Goal: Transaction & Acquisition: Book appointment/travel/reservation

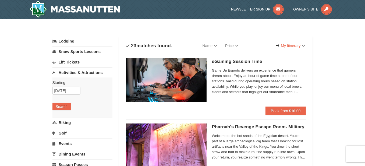
click at [78, 60] on link "Lift Tickets" at bounding box center [82, 62] width 60 height 10
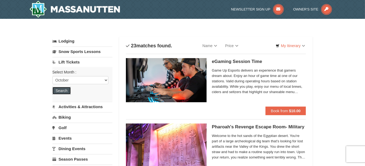
click at [57, 92] on button "Search" at bounding box center [61, 91] width 18 height 8
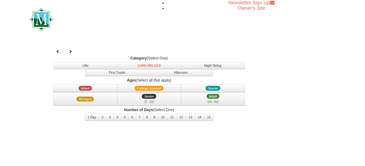
select select "10"
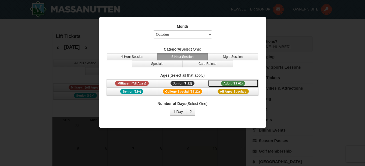
click at [228, 83] on span "Adult (13-61)" at bounding box center [233, 83] width 24 height 5
click at [181, 110] on button "1 Day" at bounding box center [178, 112] width 17 height 8
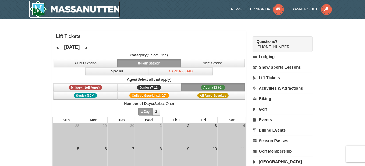
click at [91, 8] on img at bounding box center [74, 9] width 91 height 17
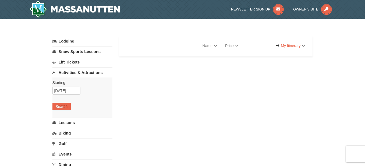
select select "10"
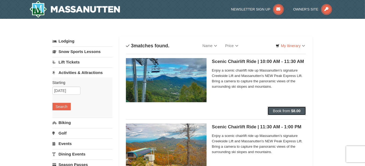
click at [290, 110] on span "Book from" at bounding box center [281, 111] width 17 height 4
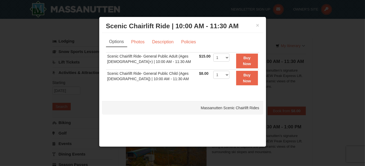
click at [263, 23] on div "× Scenic Chairlift Ride | 10:00 AM - 11:30 AM Massanutten Scenic Chairlift Rides" at bounding box center [182, 26] width 161 height 13
click at [255, 23] on h3 "Scenic Chairlift Ride | 10:00 AM - 11:30 AM Massanutten Scenic Chairlift Rides" at bounding box center [182, 26] width 153 height 8
